Goal: Task Accomplishment & Management: Manage account settings

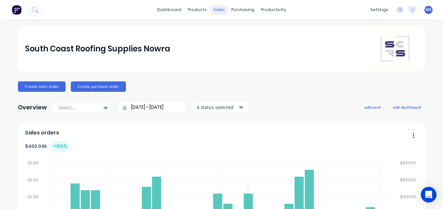
click at [210, 9] on div "sales" at bounding box center [219, 10] width 18 height 10
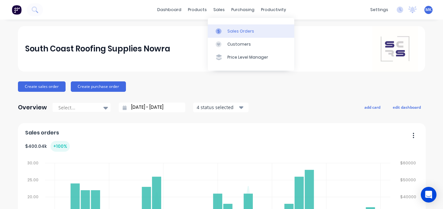
click at [226, 34] on link "Sales Orders" at bounding box center [251, 30] width 86 height 13
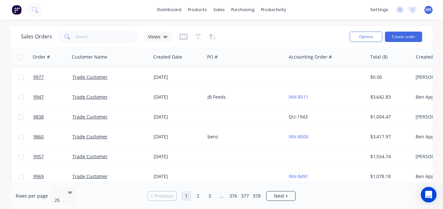
click at [163, 46] on div "Sales Orders Views Options Create order" at bounding box center [221, 36] width 422 height 21
click at [159, 38] on span "Views" at bounding box center [154, 36] width 12 height 7
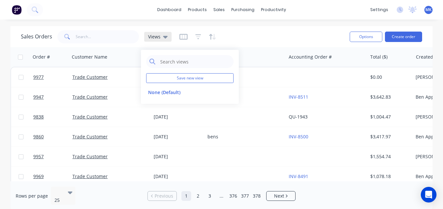
click at [160, 38] on div "Views" at bounding box center [158, 37] width 20 height 6
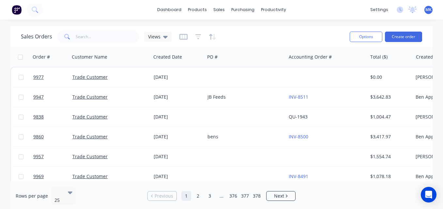
click at [188, 34] on div at bounding box center [197, 37] width 37 height 10
click at [196, 38] on icon "button" at bounding box center [198, 37] width 6 height 7
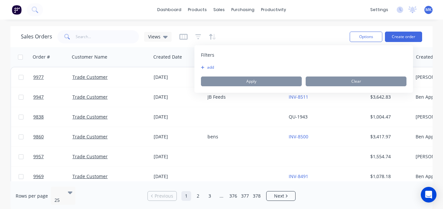
click at [211, 67] on button "add" at bounding box center [209, 67] width 16 height 5
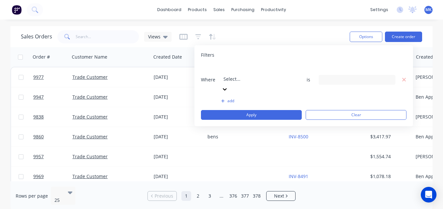
click at [256, 71] on div at bounding box center [270, 70] width 94 height 8
click at [374, 75] on div at bounding box center [357, 80] width 77 height 10
click at [257, 69] on div at bounding box center [270, 70] width 94 height 8
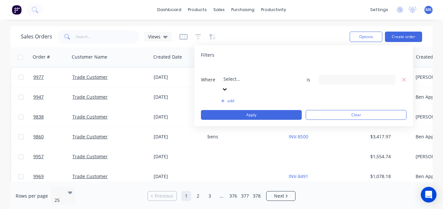
click at [348, 76] on div "3 Invoice status selected" at bounding box center [351, 79] width 59 height 7
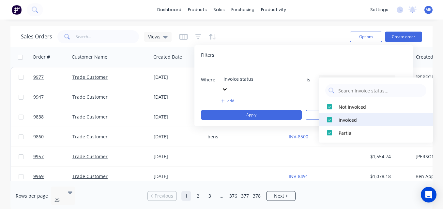
click at [328, 119] on div at bounding box center [329, 120] width 13 height 13
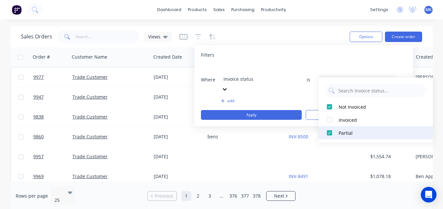
click at [330, 132] on div at bounding box center [329, 133] width 13 height 13
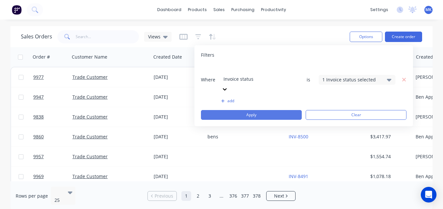
click at [279, 110] on button "Apply" at bounding box center [251, 115] width 101 height 10
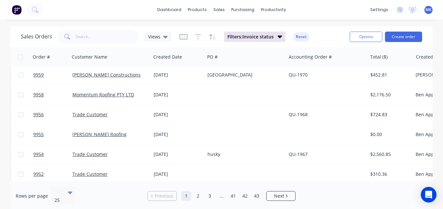
scroll to position [386, 0]
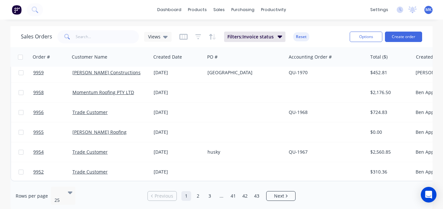
click at [61, 199] on div "Rows per page 25 Previous 1 2 3 ... 41 42 43 Next" at bounding box center [221, 196] width 422 height 29
click at [59, 190] on div at bounding box center [59, 192] width 11 height 8
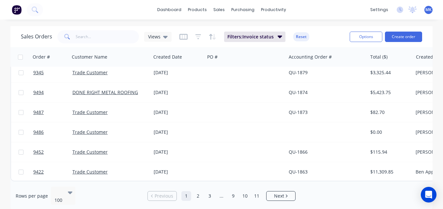
scroll to position [1878, 7]
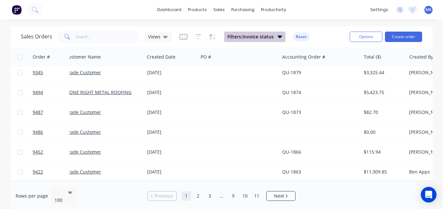
click at [246, 35] on span "Filters: Invoice status" at bounding box center [250, 37] width 46 height 7
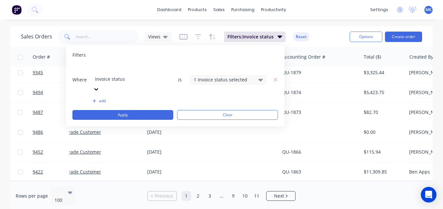
click at [235, 76] on div "1 Invoice status selected" at bounding box center [223, 79] width 59 height 7
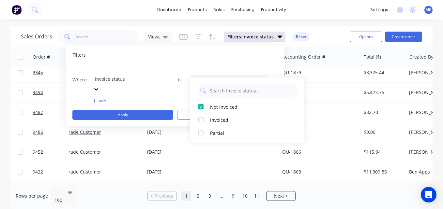
click at [235, 76] on div "1 Invoice status selected" at bounding box center [223, 79] width 59 height 7
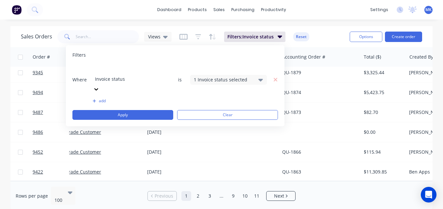
click at [93, 99] on icon "button" at bounding box center [95, 101] width 4 height 4
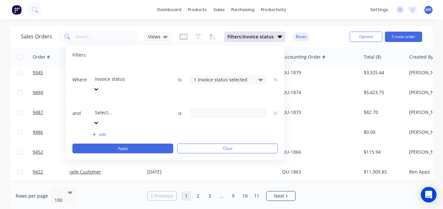
click at [129, 100] on div at bounding box center [142, 104] width 94 height 8
click at [227, 109] on input at bounding box center [228, 114] width 76 height 10
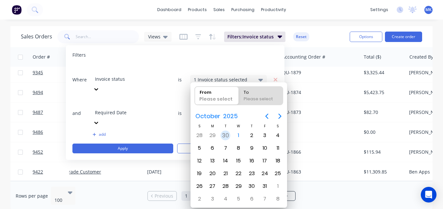
click at [227, 136] on div "30" at bounding box center [226, 136] width 10 height 10
type input "[DATE]"
radio input "false"
radio input "true"
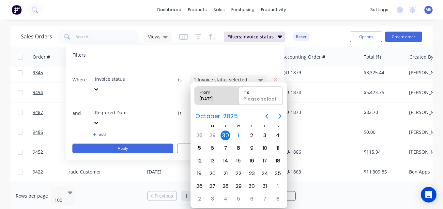
click at [209, 96] on div "[DATE]" at bounding box center [213, 100] width 33 height 9
click at [195, 96] on input "From [DATE]" at bounding box center [195, 96] width 0 height 18
radio input "true"
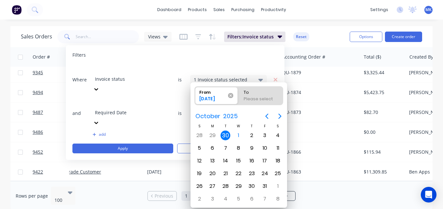
click at [231, 96] on icon at bounding box center [230, 95] width 5 height 5
click at [195, 96] on input "From [DATE]" at bounding box center [195, 96] width 0 height 18
click at [253, 99] on div "Please select" at bounding box center [261, 100] width 40 height 9
click at [239, 99] on input "To Please select" at bounding box center [239, 96] width 0 height 18
radio input "true"
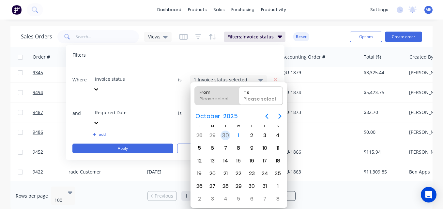
click at [227, 137] on div "30" at bounding box center [226, 136] width 10 height 10
type input "- [DATE]"
radio input "true"
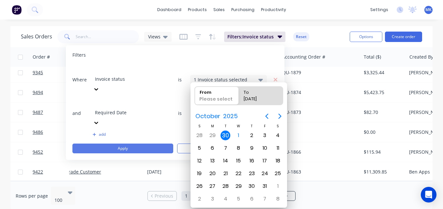
click at [149, 144] on button "Apply" at bounding box center [122, 149] width 101 height 10
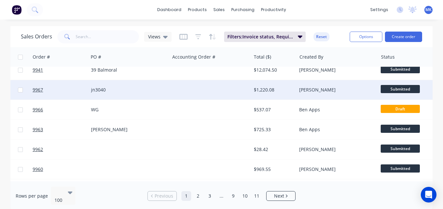
scroll to position [227, 116]
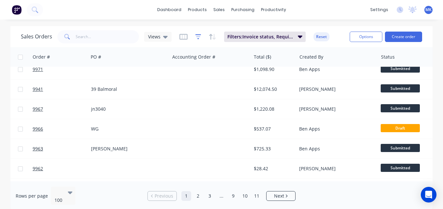
click at [199, 36] on icon "button" at bounding box center [198, 37] width 6 height 7
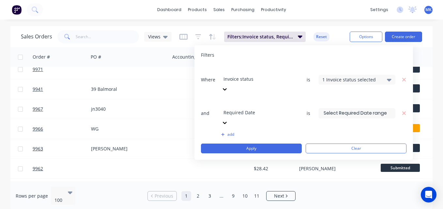
click at [270, 73] on div at bounding box center [270, 70] width 94 height 8
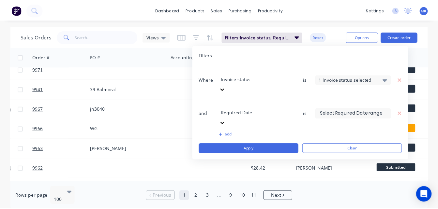
scroll to position [7, 0]
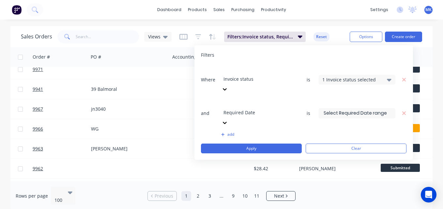
click at [335, 132] on div "add" at bounding box center [304, 134] width 206 height 5
click at [283, 38] on span "Filters: Invoice status, Required Date" at bounding box center [260, 37] width 67 height 7
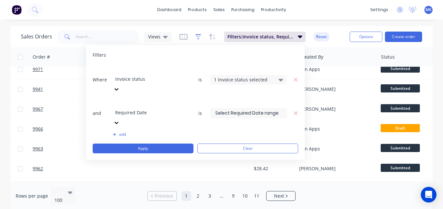
click at [195, 36] on icon "button" at bounding box center [198, 37] width 6 height 7
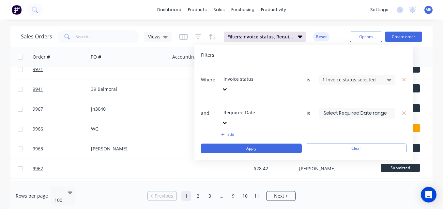
click at [187, 35] on div "Filters: Invoice status, Required Date Reset" at bounding box center [254, 37] width 150 height 10
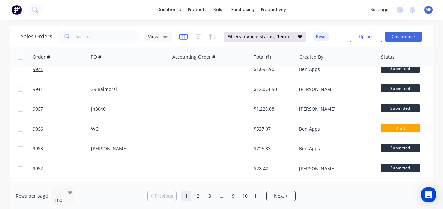
click at [186, 35] on icon "button" at bounding box center [183, 37] width 8 height 6
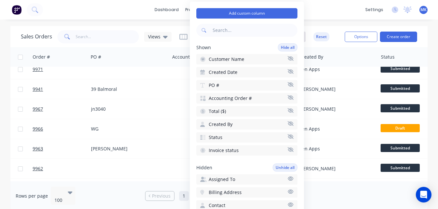
scroll to position [16, 0]
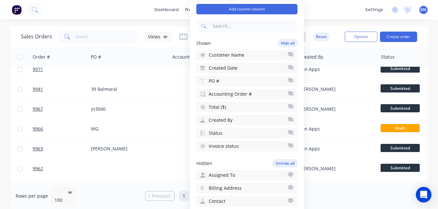
click at [282, 93] on button "Accounting Order #" at bounding box center [246, 94] width 101 height 10
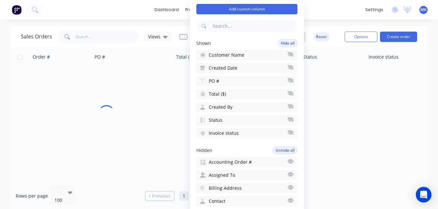
scroll to position [3, 116]
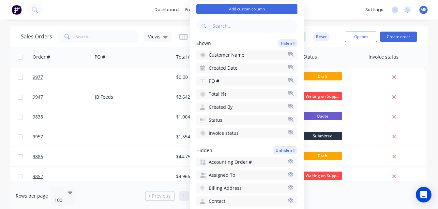
click at [282, 93] on button "Total ($)" at bounding box center [246, 94] width 101 height 10
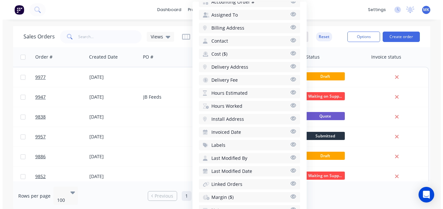
scroll to position [230, 0]
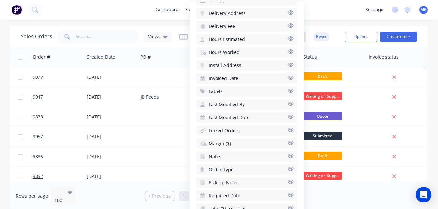
click at [288, 195] on icon "button" at bounding box center [291, 195] width 6 height 5
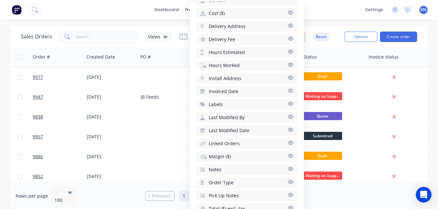
click at [320, 11] on div "dashboard products sales purchasing productivity dashboard products Product Cat…" at bounding box center [219, 10] width 438 height 20
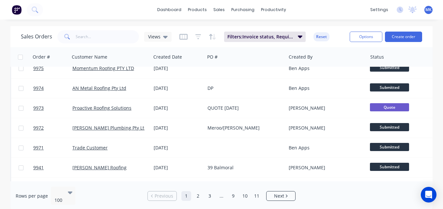
scroll to position [148, 0]
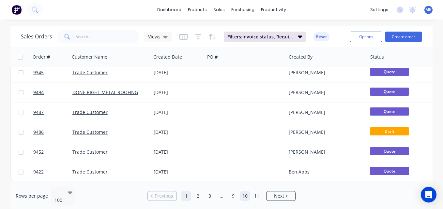
click at [243, 196] on link "10" at bounding box center [245, 196] width 10 height 10
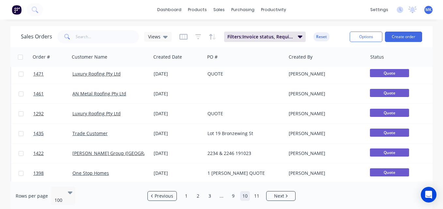
scroll to position [0, 0]
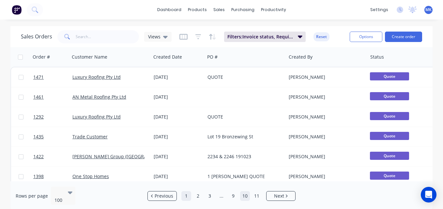
click at [187, 193] on link "1" at bounding box center [186, 196] width 10 height 10
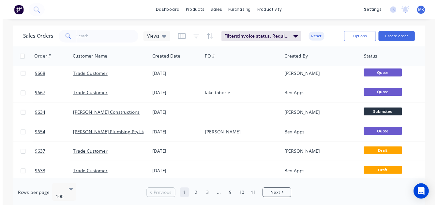
scroll to position [1496, 0]
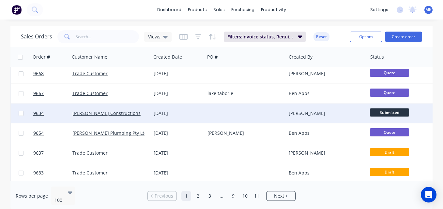
click at [252, 112] on div at bounding box center [245, 114] width 81 height 20
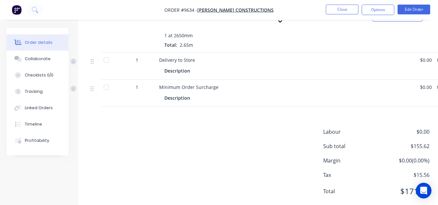
scroll to position [258, 47]
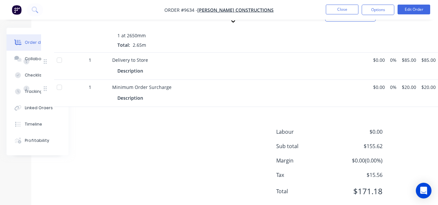
click at [382, 89] on div "Products Estimated quantities Show / Hide columns Qty Cost Markup Price Total K…" at bounding box center [215, 77] width 369 height 271
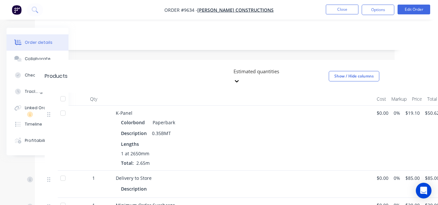
scroll to position [140, 43]
click at [385, 5] on button "Options" at bounding box center [378, 10] width 33 height 10
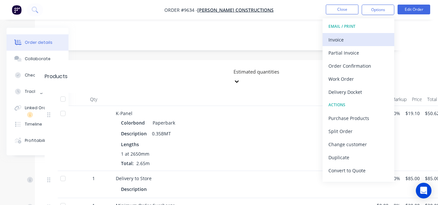
click at [358, 38] on div "Invoice" at bounding box center [358, 39] width 60 height 9
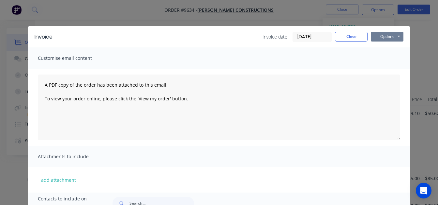
click at [390, 37] on button "Options" at bounding box center [387, 37] width 33 height 10
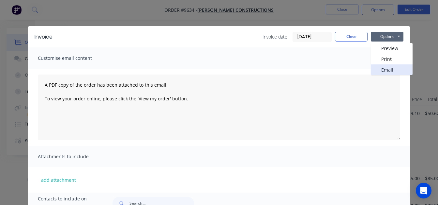
click at [384, 69] on button "Email" at bounding box center [392, 69] width 42 height 11
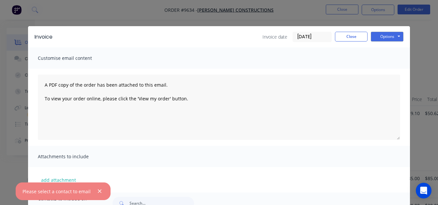
click at [99, 187] on div at bounding box center [97, 191] width 13 height 8
click at [99, 189] on icon "button" at bounding box center [100, 191] width 4 height 4
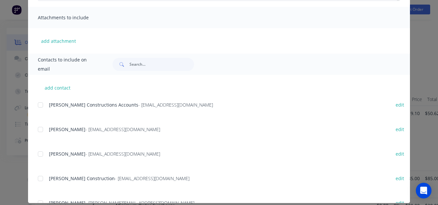
scroll to position [148, 0]
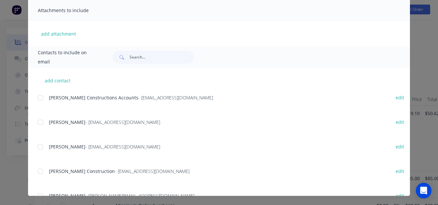
click at [41, 96] on div at bounding box center [40, 97] width 13 height 13
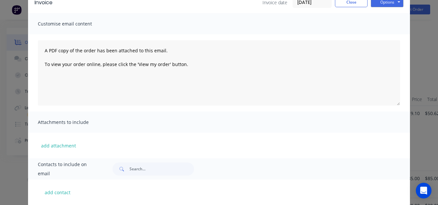
scroll to position [0, 0]
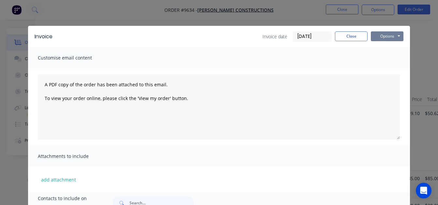
click at [388, 33] on button "Options" at bounding box center [387, 36] width 33 height 10
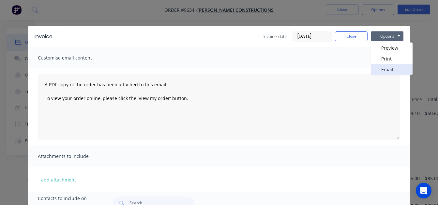
click at [384, 67] on button "Email" at bounding box center [392, 69] width 42 height 11
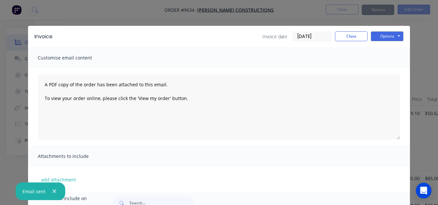
scroll to position [166, 43]
click at [296, 34] on input "[DATE]" at bounding box center [312, 37] width 38 height 10
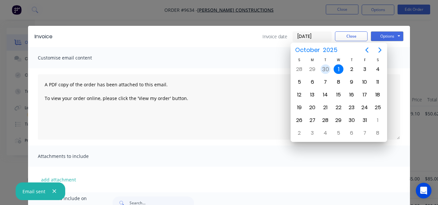
click at [324, 67] on div "30" at bounding box center [326, 69] width 10 height 10
type input "[DATE]"
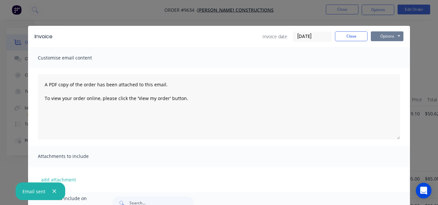
click at [377, 38] on button "Options" at bounding box center [387, 36] width 33 height 10
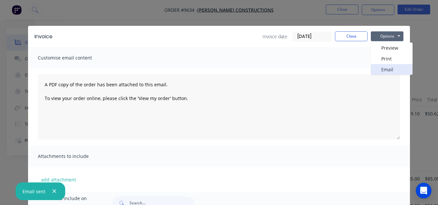
click at [389, 70] on button "Email" at bounding box center [392, 69] width 42 height 11
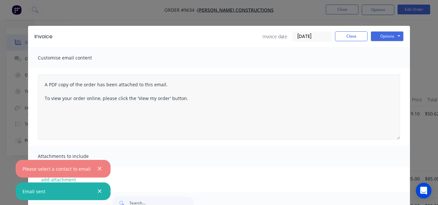
scroll to position [96, 0]
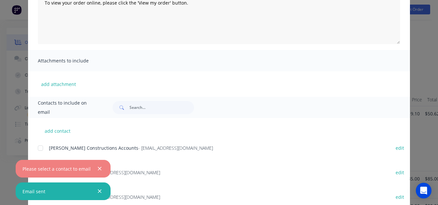
click at [42, 147] on div at bounding box center [40, 147] width 13 height 13
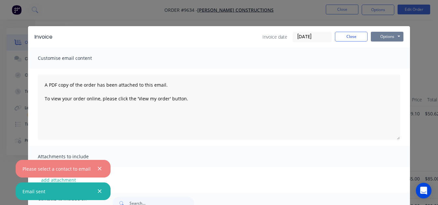
click at [371, 41] on button "Options" at bounding box center [387, 37] width 33 height 10
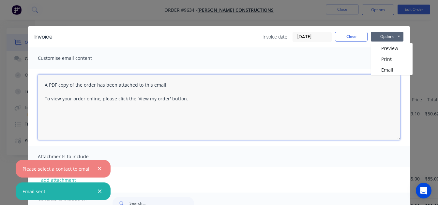
click at [383, 75] on textarea "A PDF copy of the order has been attached to this email. To view your order onl…" at bounding box center [219, 106] width 362 height 65
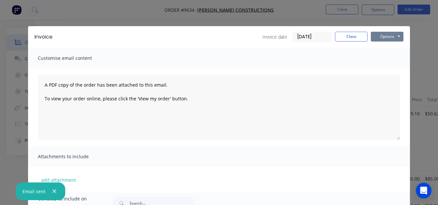
click at [371, 37] on button "Options" at bounding box center [387, 37] width 33 height 10
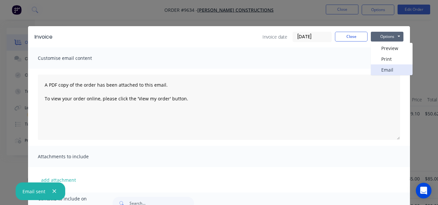
click at [388, 71] on button "Email" at bounding box center [392, 69] width 42 height 11
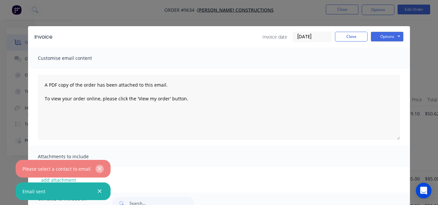
click at [98, 169] on icon "button" at bounding box center [100, 169] width 4 height 4
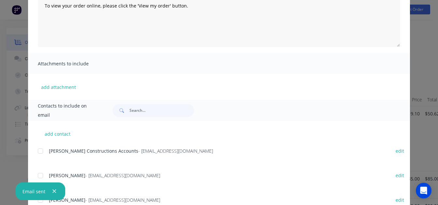
scroll to position [93, 0]
click at [35, 149] on div at bounding box center [40, 150] width 13 height 13
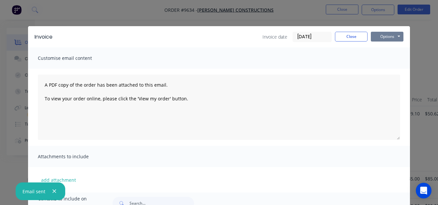
click at [389, 37] on button "Options" at bounding box center [387, 37] width 33 height 10
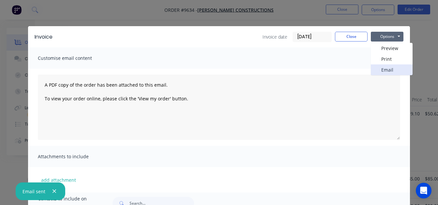
click at [389, 74] on button "Email" at bounding box center [392, 69] width 42 height 11
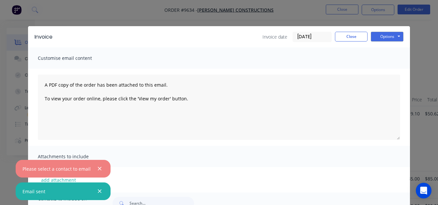
click at [105, 164] on div "Please select a contact to email" at bounding box center [63, 169] width 95 height 18
click at [100, 165] on div at bounding box center [97, 168] width 13 height 8
click at [98, 168] on icon "button" at bounding box center [100, 168] width 4 height 6
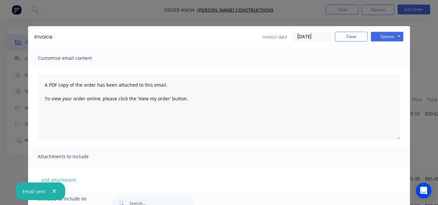
click at [55, 186] on div "Email sent" at bounding box center [41, 191] width 50 height 18
click at [49, 193] on div at bounding box center [51, 191] width 13 height 8
click at [55, 187] on div at bounding box center [51, 191] width 13 height 8
click at [55, 188] on icon "button" at bounding box center [54, 191] width 4 height 6
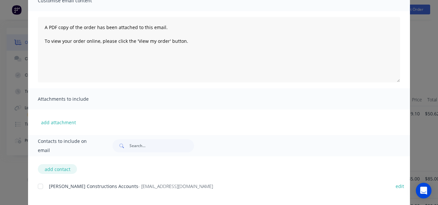
scroll to position [58, 0]
click at [38, 190] on div at bounding box center [40, 185] width 13 height 13
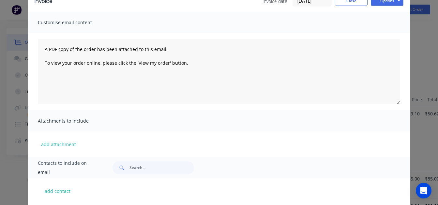
scroll to position [35, 0]
click at [386, 6] on button "Options" at bounding box center [387, 1] width 33 height 10
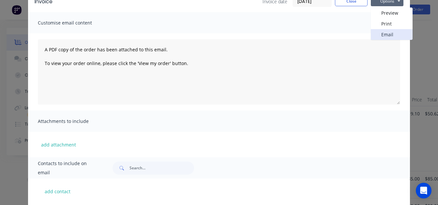
click at [387, 33] on button "Email" at bounding box center [392, 34] width 42 height 11
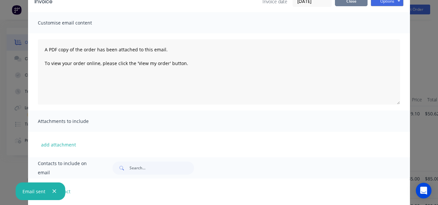
click at [344, 4] on button "Close" at bounding box center [351, 1] width 33 height 10
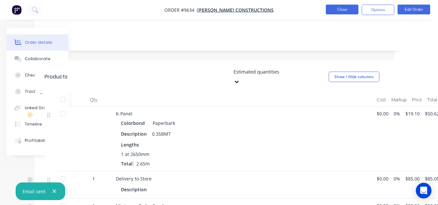
click at [345, 8] on button "Close" at bounding box center [342, 10] width 33 height 10
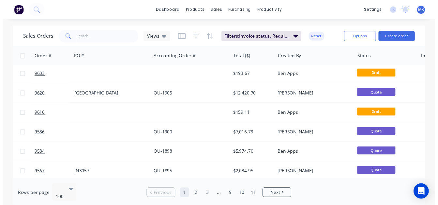
scroll to position [1574, 134]
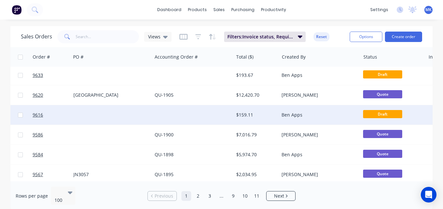
click at [278, 115] on div "$159.11" at bounding box center [257, 115] width 46 height 20
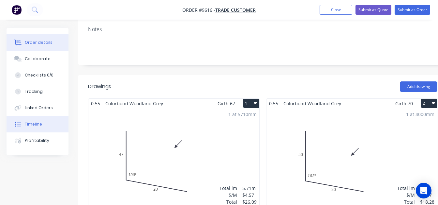
click at [42, 125] on button "Timeline" at bounding box center [38, 124] width 62 height 16
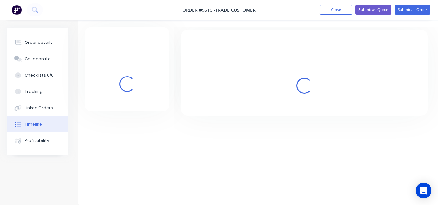
scroll to position [32, 0]
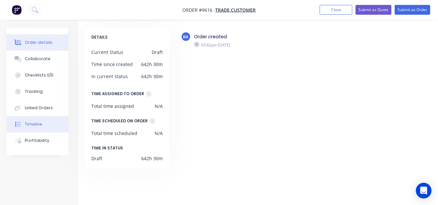
click at [38, 41] on div "Order details" at bounding box center [39, 42] width 28 height 6
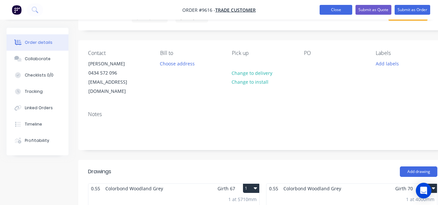
click at [331, 9] on button "Close" at bounding box center [336, 10] width 33 height 10
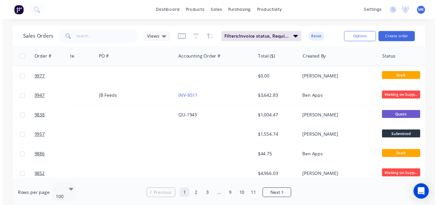
scroll to position [0, 109]
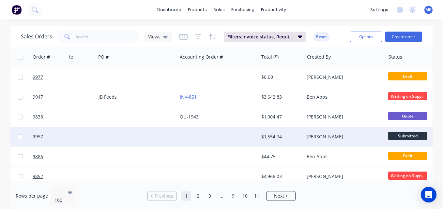
click at [295, 137] on div "$1,554.74" at bounding box center [280, 137] width 38 height 7
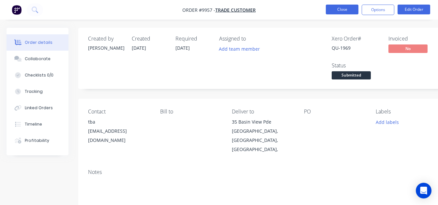
click at [343, 7] on button "Close" at bounding box center [342, 10] width 33 height 10
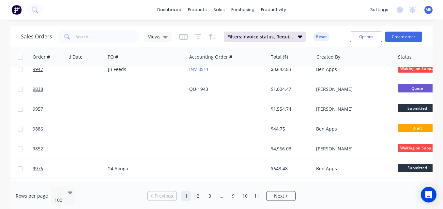
scroll to position [0, 99]
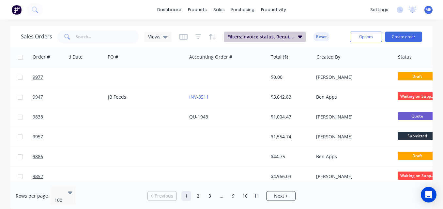
click at [279, 40] on button "Filters: Invoice status, Required Date" at bounding box center [265, 37] width 82 height 10
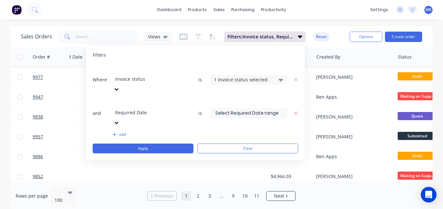
click at [253, 76] on div "1 Invoice status selected" at bounding box center [243, 79] width 59 height 7
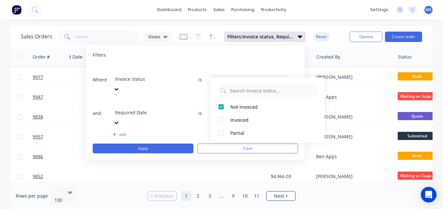
click at [245, 76] on div "1 Invoice status selected" at bounding box center [243, 79] width 59 height 7
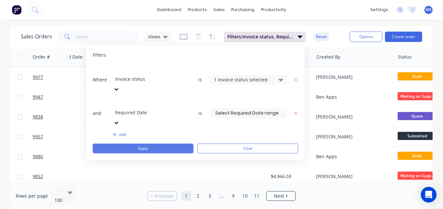
click at [161, 144] on button "Apply" at bounding box center [143, 149] width 101 height 10
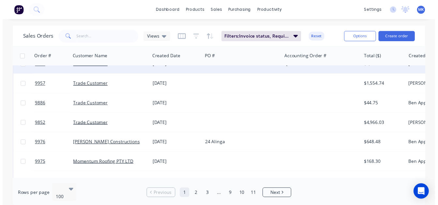
scroll to position [52, 0]
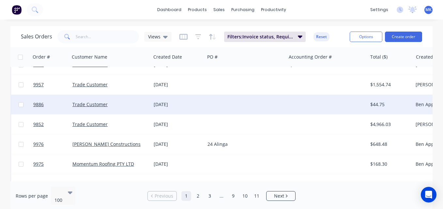
click at [216, 102] on div at bounding box center [245, 105] width 81 height 20
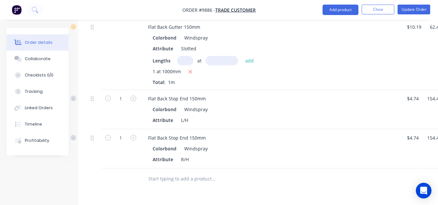
scroll to position [206, 0]
click at [39, 121] on div "Timeline" at bounding box center [33, 124] width 17 height 6
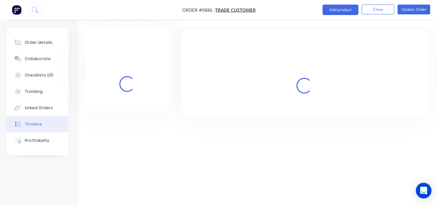
scroll to position [32, 0]
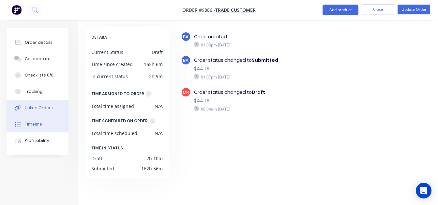
click at [37, 103] on button "Linked Orders" at bounding box center [38, 107] width 62 height 16
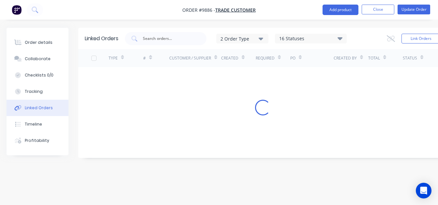
scroll to position [5, 0]
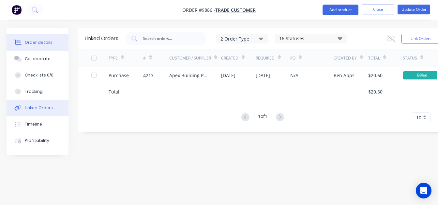
click at [28, 46] on button "Order details" at bounding box center [38, 42] width 62 height 16
